Goal: Task Accomplishment & Management: Use online tool/utility

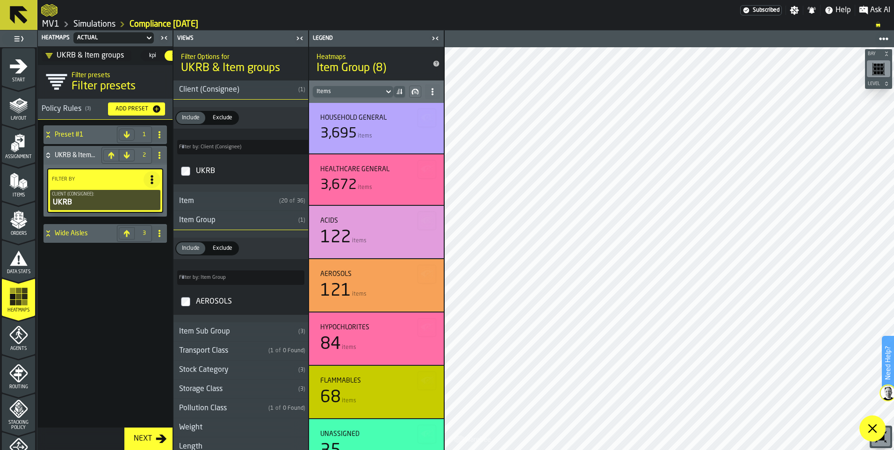
click at [69, 133] on h4 "Preset #1" at bounding box center [84, 134] width 58 height 7
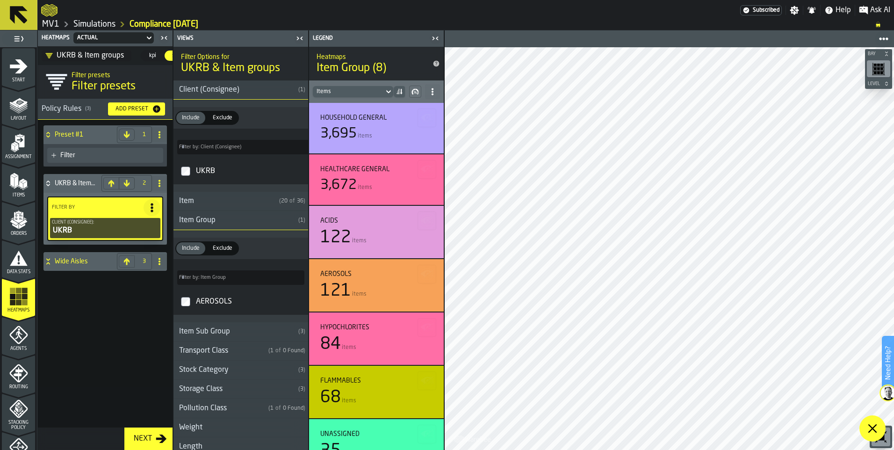
click at [874, 434] on span at bounding box center [872, 428] width 26 height 26
drag, startPoint x: 139, startPoint y: 60, endPoint x: 105, endPoint y: 59, distance: 34.6
click at [105, 59] on div "UKRB & Item groups kpi kpi setup setup" at bounding box center [105, 55] width 135 height 19
drag, startPoint x: 115, startPoint y: 58, endPoint x: 61, endPoint y: 53, distance: 54.5
click at [61, 53] on div "UKRB & Item groups" at bounding box center [84, 55] width 79 height 11
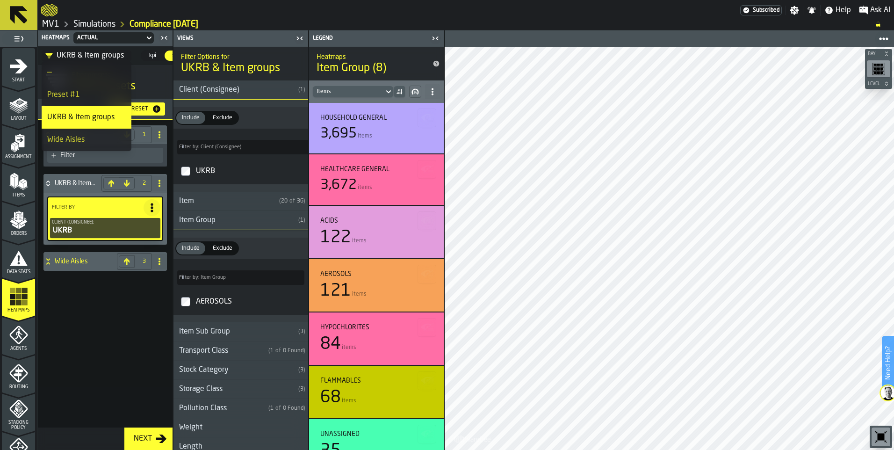
click at [120, 338] on div "Preset #1 1 Filter UKRB & Item groups 2 Filter By Client (Consignee): UKRB Wide…" at bounding box center [105, 285] width 135 height 330
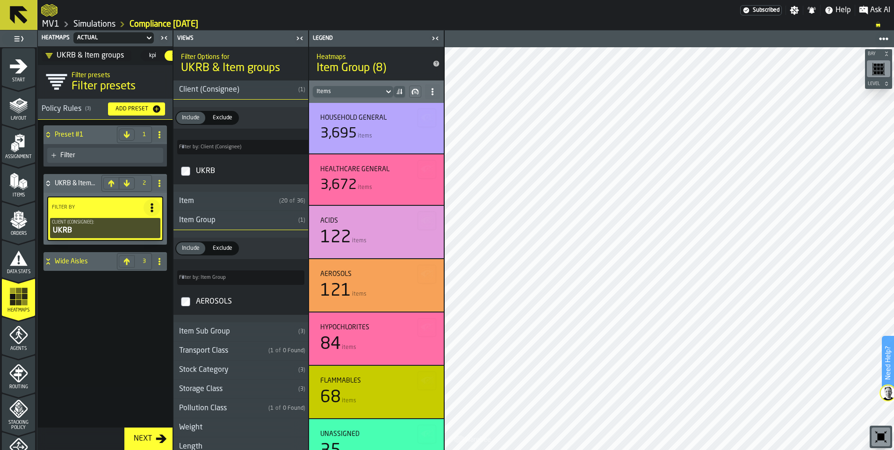
click at [151, 58] on span "kpi" at bounding box center [152, 55] width 15 height 8
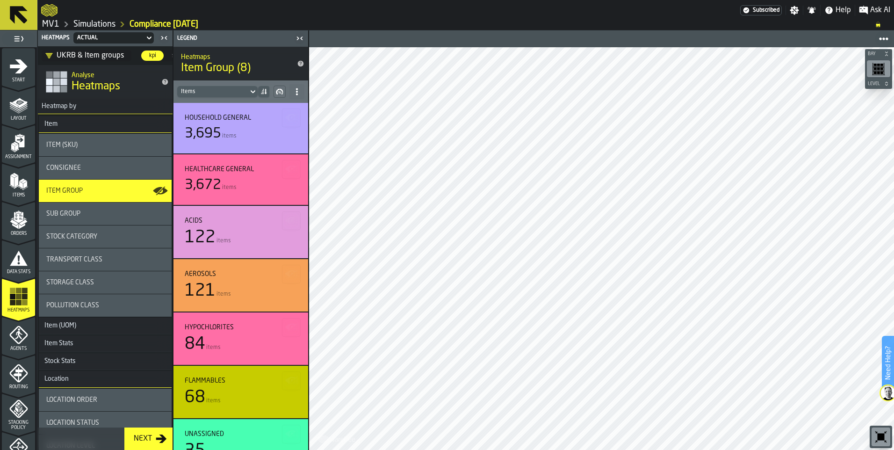
click at [84, 57] on div "UKRB & Item groups" at bounding box center [84, 55] width 79 height 11
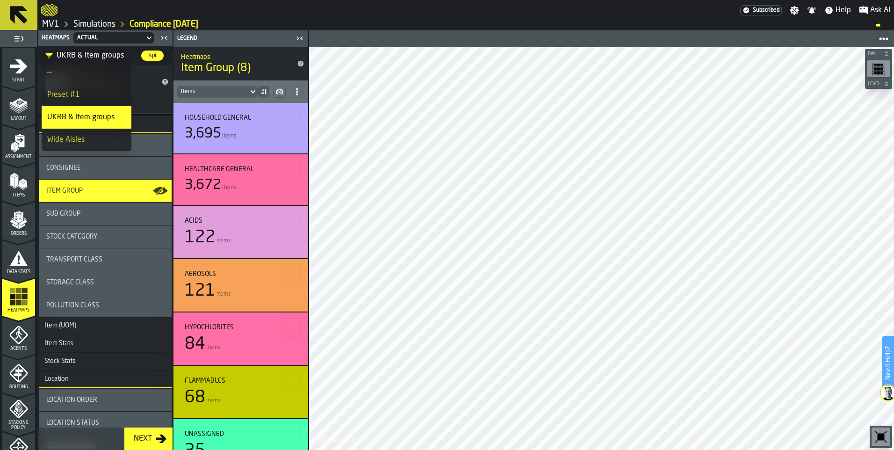
click at [79, 138] on div "Wide Aisles" at bounding box center [86, 139] width 79 height 11
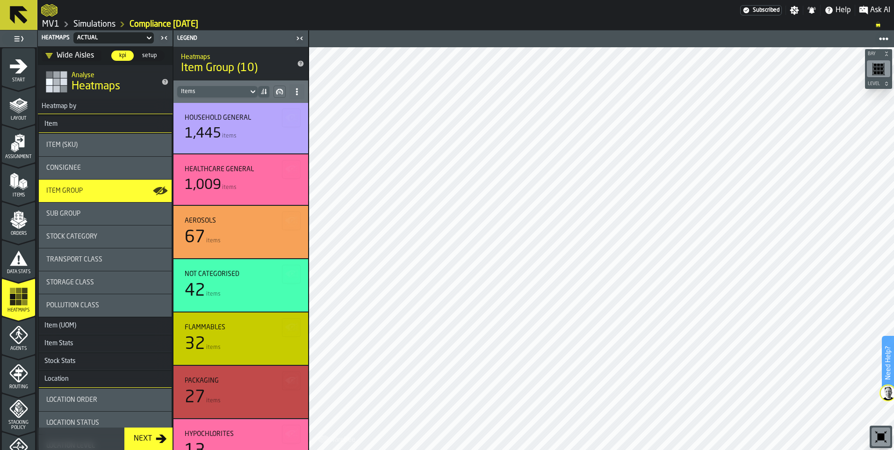
click at [78, 59] on div "Wide Aisles" at bounding box center [69, 55] width 49 height 11
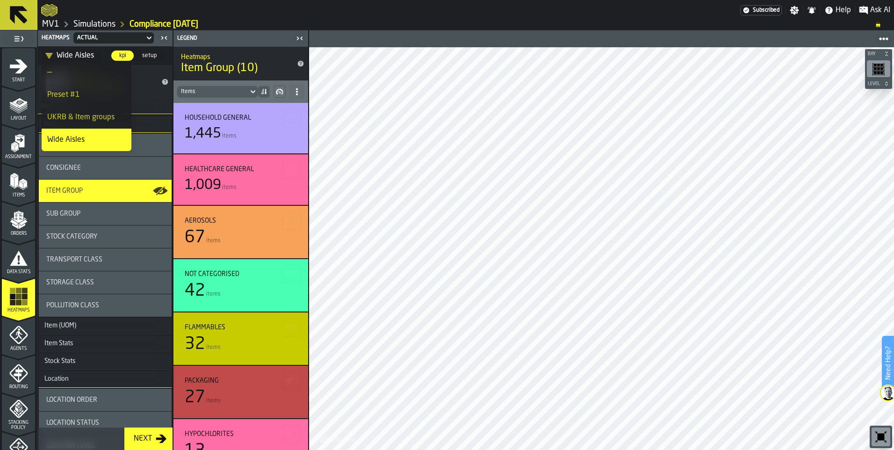
click at [77, 112] on div "UKRB & Item groups" at bounding box center [86, 117] width 79 height 11
